Goal: Task Accomplishment & Management: Manage account settings

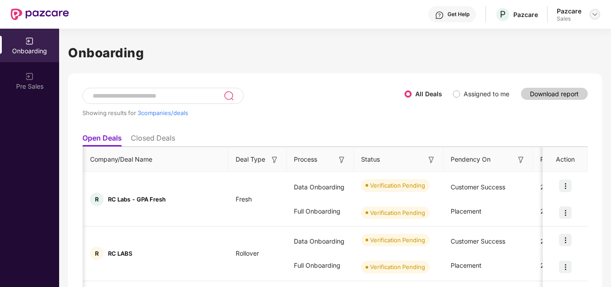
scroll to position [0, 470]
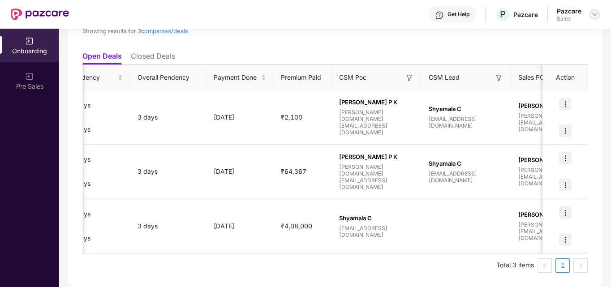
click at [590, 15] on div at bounding box center [595, 14] width 11 height 11
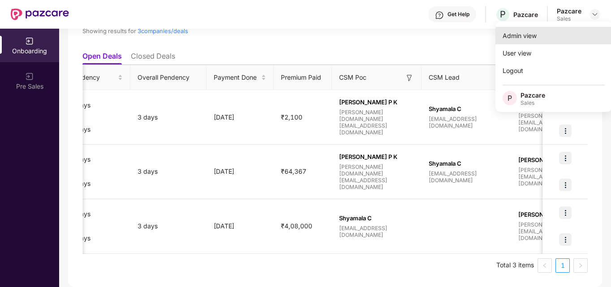
click at [554, 34] on div "Admin view" at bounding box center [554, 35] width 117 height 17
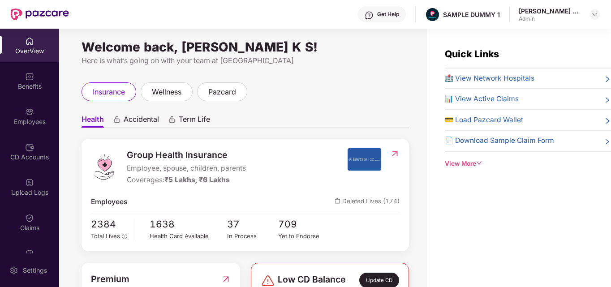
scroll to position [0, 0]
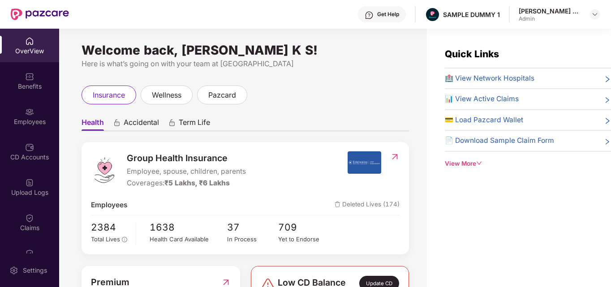
click at [514, 79] on span "🏥 View Network Hospitals" at bounding box center [490, 78] width 90 height 11
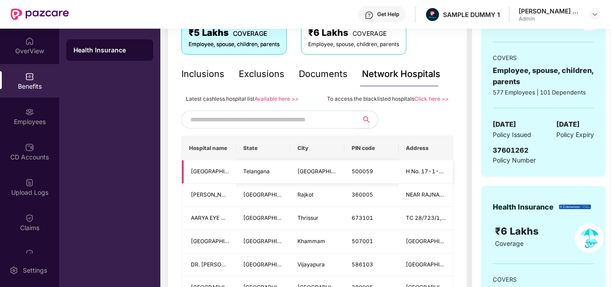
scroll to position [142, 0]
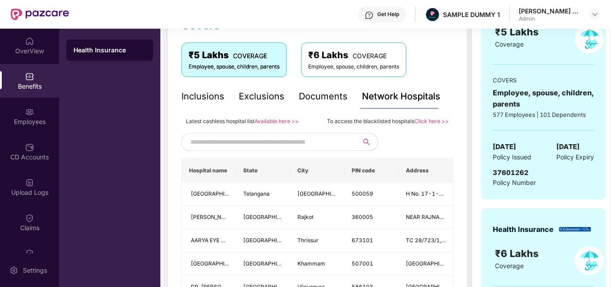
click at [308, 144] on input "text" at bounding box center [266, 141] width 153 height 13
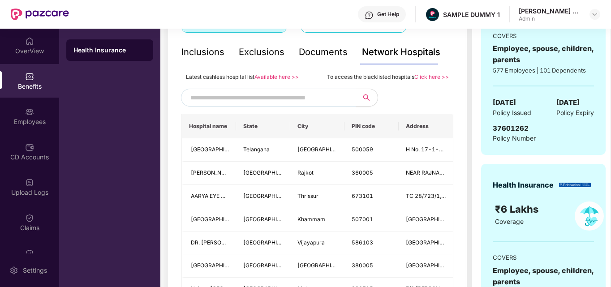
scroll to position [184, 0]
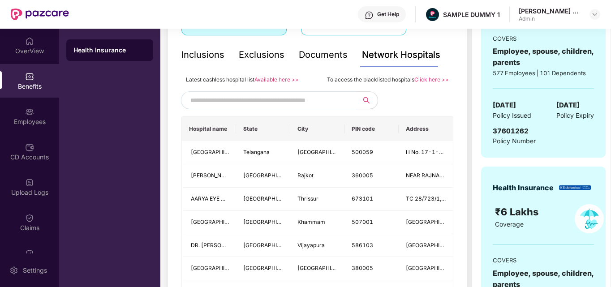
click at [285, 102] on input "text" at bounding box center [266, 100] width 153 height 13
type input "***"
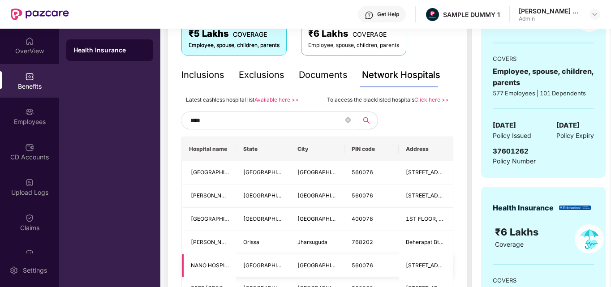
scroll to position [164, 0]
click at [342, 123] on input "***" at bounding box center [266, 120] width 153 height 13
click at [347, 122] on icon "close-circle" at bounding box center [348, 119] width 5 height 5
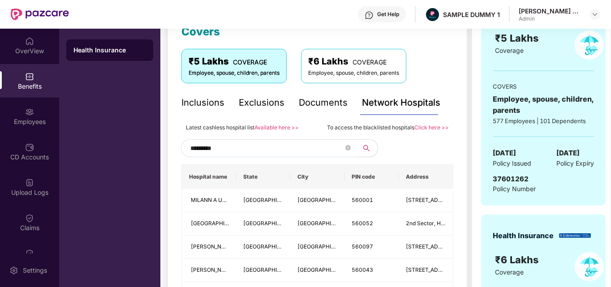
scroll to position [123, 0]
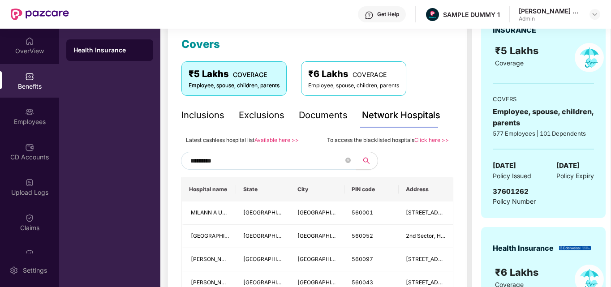
type input "*********"
click at [305, 117] on div "Documents" at bounding box center [323, 115] width 49 height 14
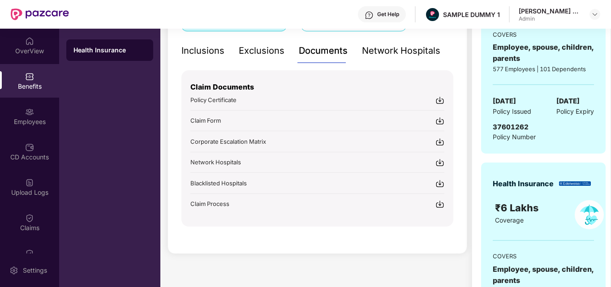
scroll to position [188, 0]
click at [262, 54] on div "Exclusions" at bounding box center [262, 50] width 46 height 14
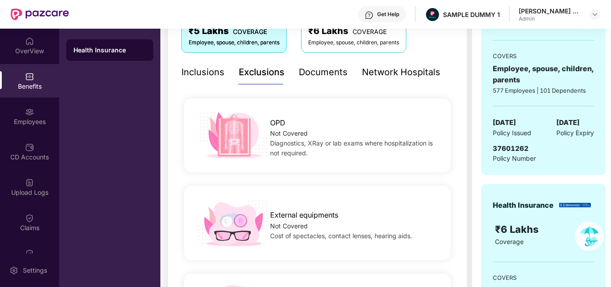
scroll to position [166, 0]
click at [215, 76] on div "Inclusions" at bounding box center [203, 73] width 43 height 14
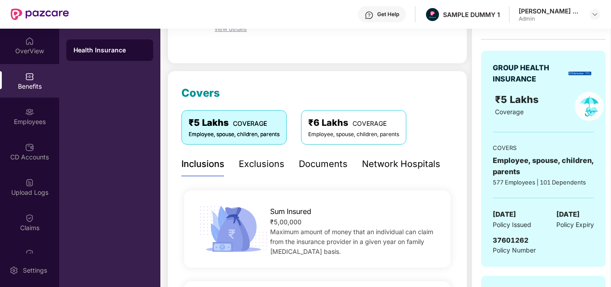
scroll to position [74, 0]
click at [42, 112] on div "Employees" at bounding box center [29, 116] width 59 height 34
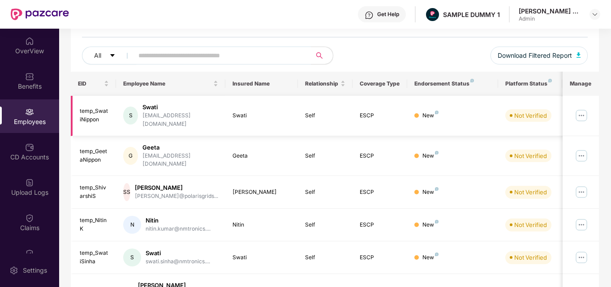
scroll to position [0, 0]
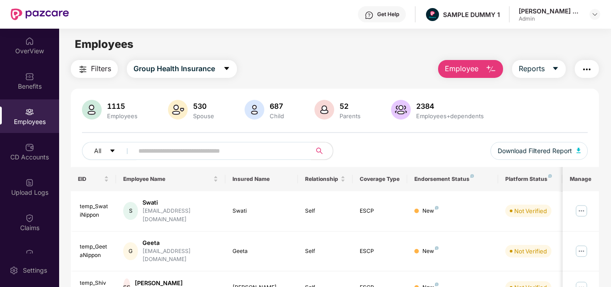
click at [492, 68] on img "button" at bounding box center [491, 69] width 11 height 11
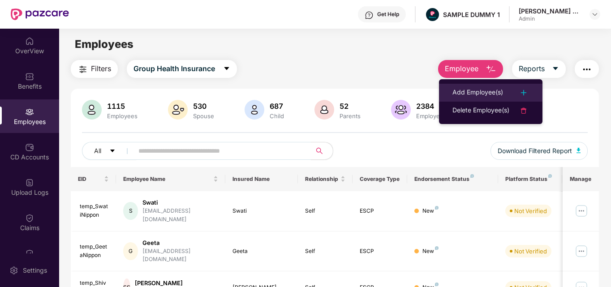
click at [484, 97] on div "Add Employee(s)" at bounding box center [478, 92] width 51 height 11
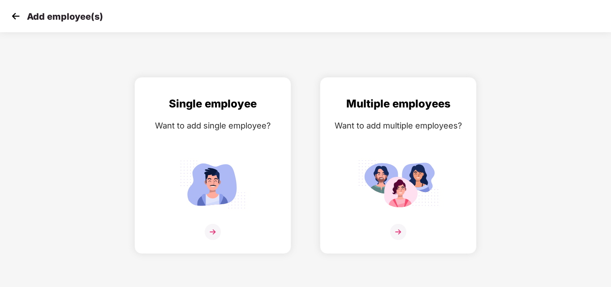
click at [12, 11] on img at bounding box center [15, 15] width 13 height 13
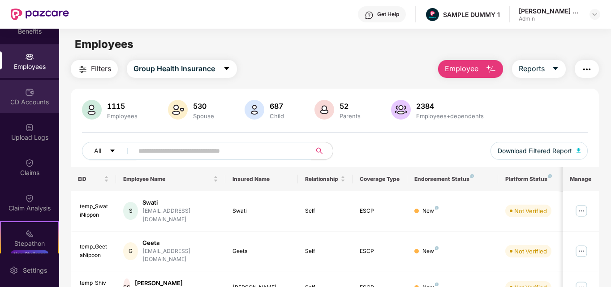
scroll to position [57, 0]
click at [20, 106] on div "CD Accounts" at bounding box center [29, 95] width 59 height 34
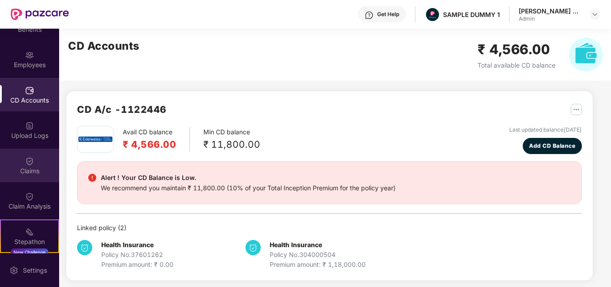
click at [35, 174] on div "Claims" at bounding box center [29, 171] width 59 height 9
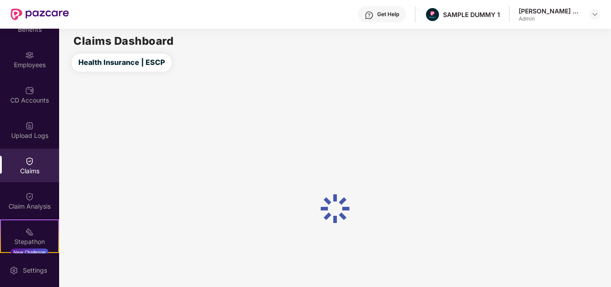
scroll to position [164, 0]
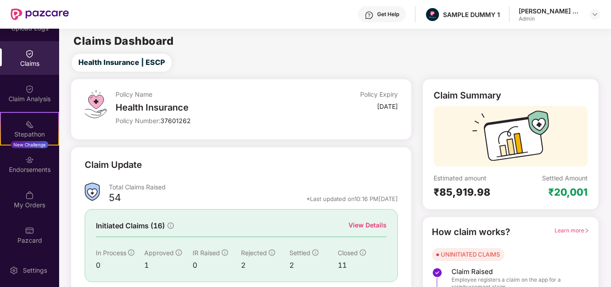
click at [381, 224] on div "View Details" at bounding box center [368, 226] width 38 height 10
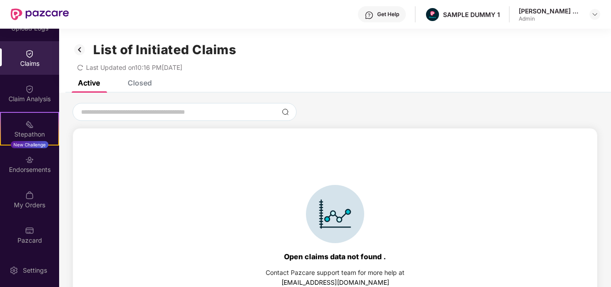
click at [145, 85] on div "Closed" at bounding box center [140, 82] width 24 height 9
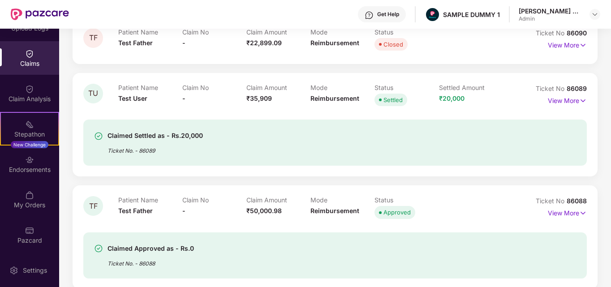
scroll to position [590, 0]
click at [48, 89] on div "Claim Analysis" at bounding box center [29, 94] width 59 height 34
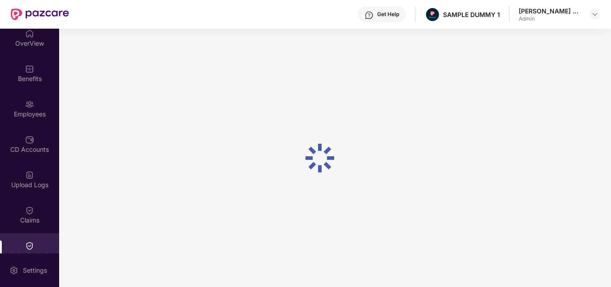
scroll to position [0, 0]
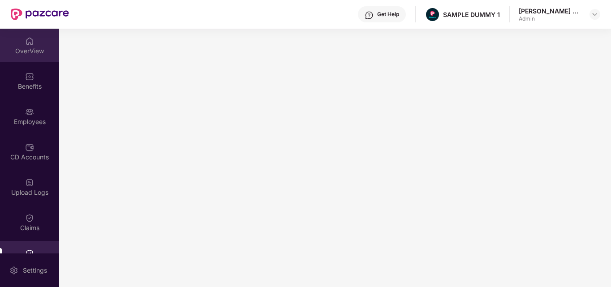
click at [36, 48] on div "OverView" at bounding box center [29, 51] width 59 height 9
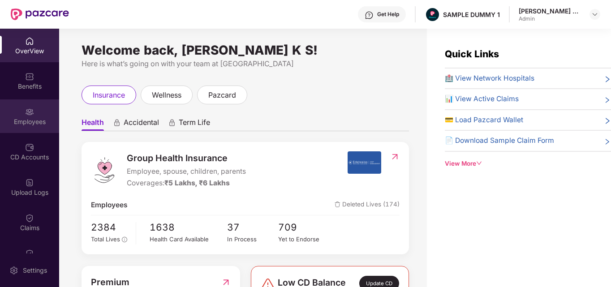
click at [35, 122] on div "Employees" at bounding box center [29, 121] width 59 height 9
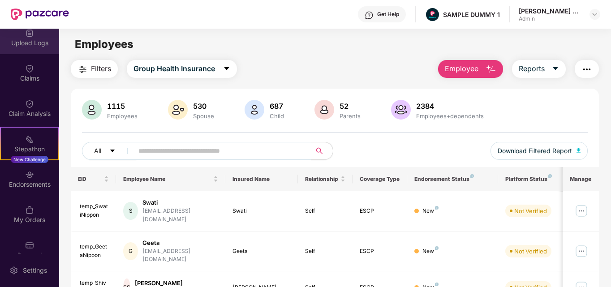
scroll to position [164, 0]
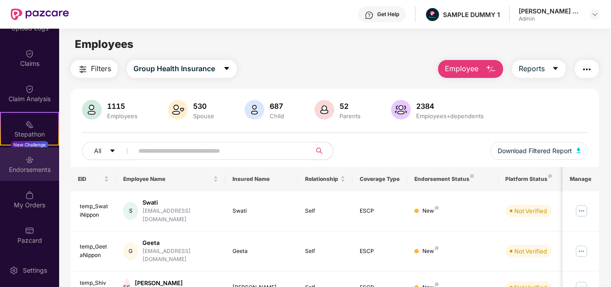
click at [36, 169] on div "Endorsements" at bounding box center [29, 169] width 59 height 9
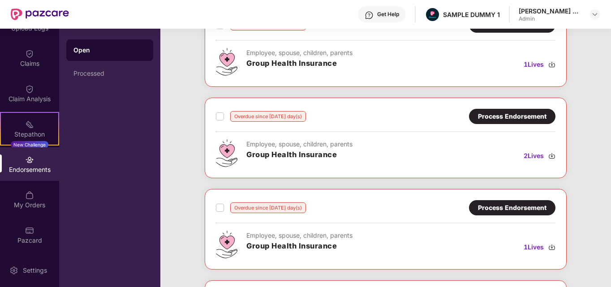
scroll to position [0, 0]
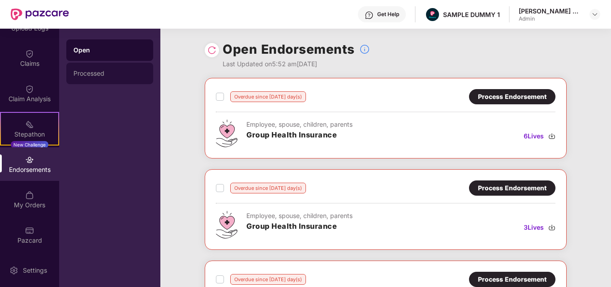
click at [117, 74] on div "Processed" at bounding box center [110, 73] width 73 height 7
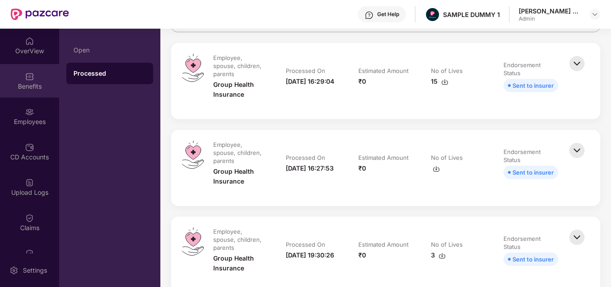
scroll to position [101, 0]
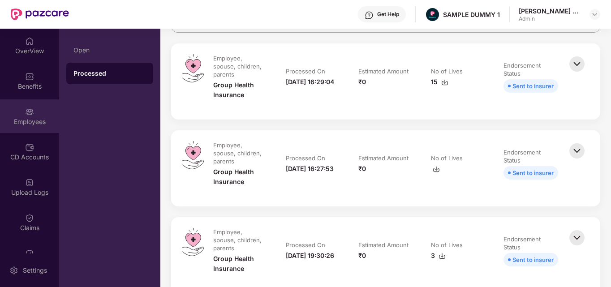
click at [37, 124] on div "Employees" at bounding box center [29, 121] width 59 height 9
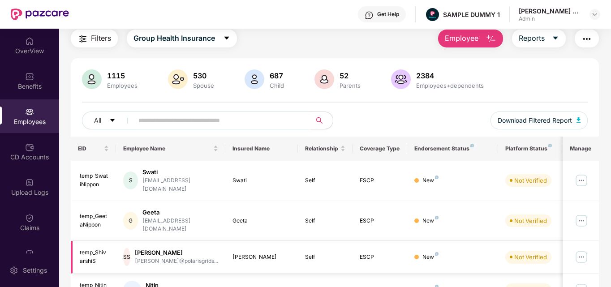
scroll to position [0, 0]
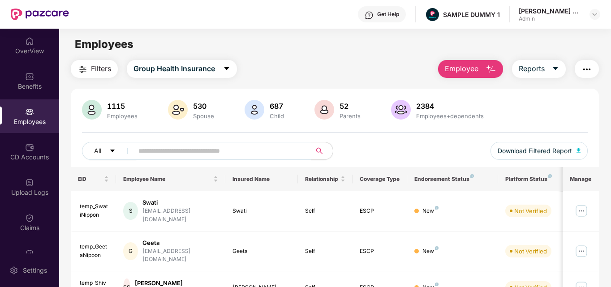
click at [489, 71] on img "button" at bounding box center [491, 69] width 11 height 11
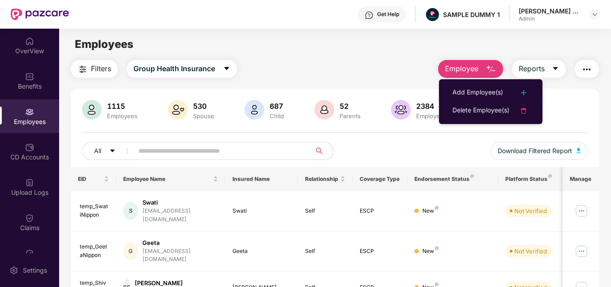
click at [300, 43] on div "Employees" at bounding box center [335, 44] width 552 height 17
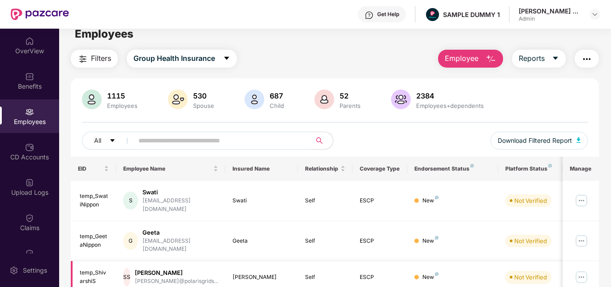
scroll to position [10, 0]
click at [489, 61] on img "button" at bounding box center [491, 59] width 11 height 11
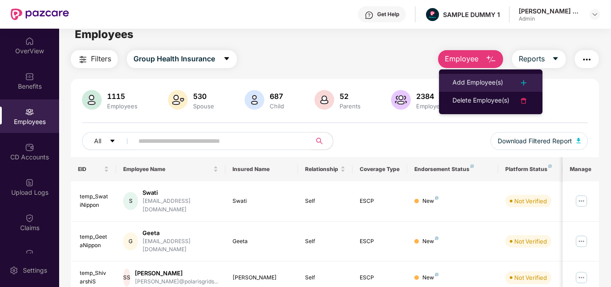
click at [497, 76] on li "Add Employee(s)" at bounding box center [491, 83] width 104 height 18
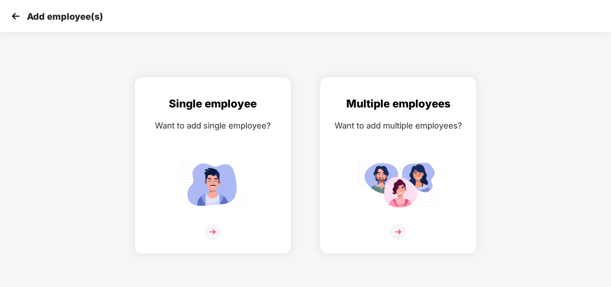
click at [17, 15] on img at bounding box center [15, 15] width 13 height 13
